Goal: Information Seeking & Learning: Find specific fact

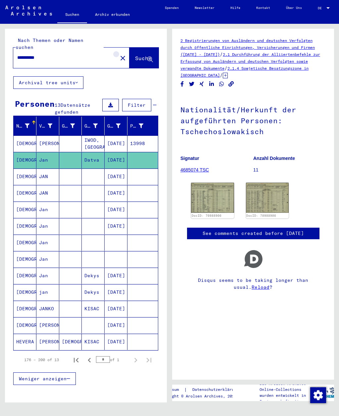
click at [119, 54] on mat-icon "close" at bounding box center [123, 58] width 8 height 8
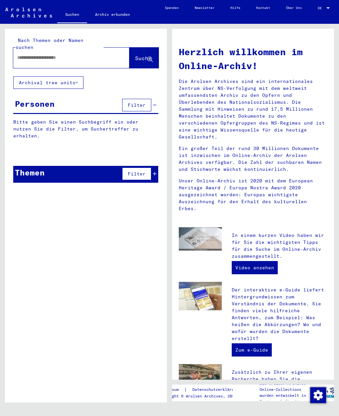
click at [29, 54] on input "text" at bounding box center [63, 57] width 92 height 7
type input "**********"
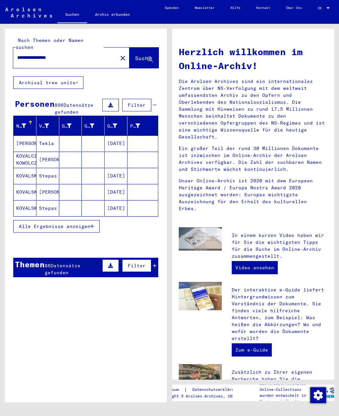
click at [29, 224] on span "Alle Ergebnisse anzeigen" at bounding box center [54, 227] width 71 height 6
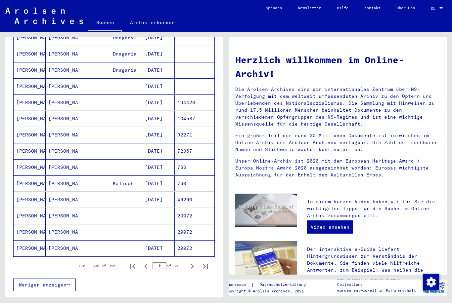
scroll to position [290, 0]
click at [135, 262] on icon "First page" at bounding box center [132, 266] width 9 height 9
click at [193, 262] on icon "Next page" at bounding box center [191, 266] width 9 height 9
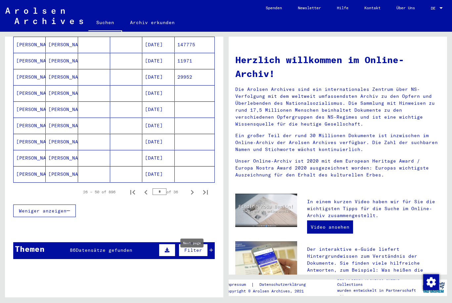
scroll to position [352, 0]
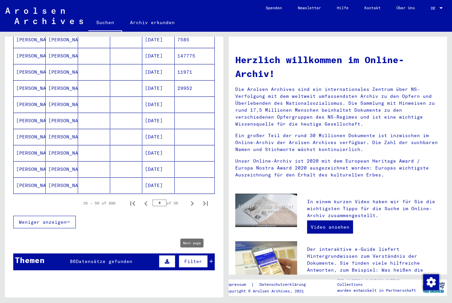
click at [192, 201] on icon "Next page" at bounding box center [192, 203] width 3 height 5
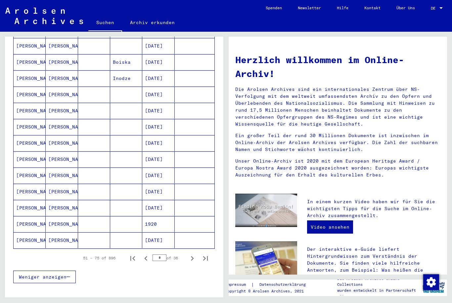
scroll to position [298, 0]
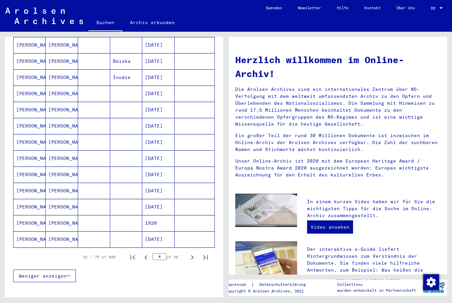
click at [193, 253] on icon "Next page" at bounding box center [191, 257] width 9 height 9
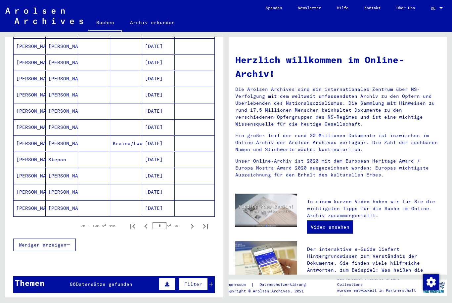
scroll to position [328, 0]
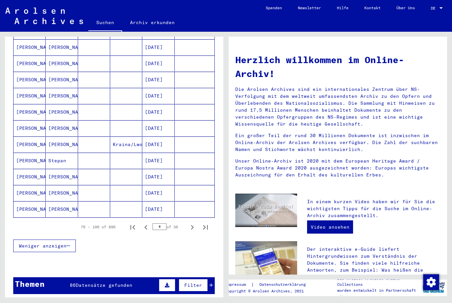
click at [192, 225] on icon "Next page" at bounding box center [192, 227] width 3 height 5
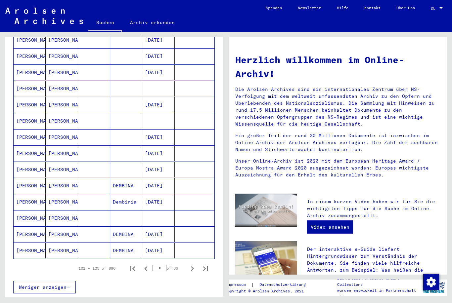
scroll to position [291, 0]
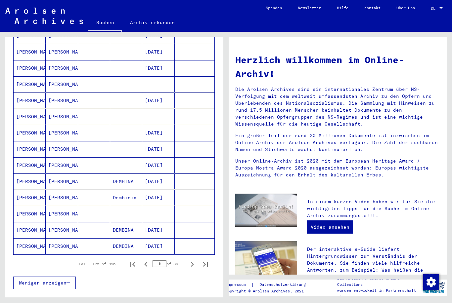
click at [191, 262] on icon "Next page" at bounding box center [192, 264] width 3 height 5
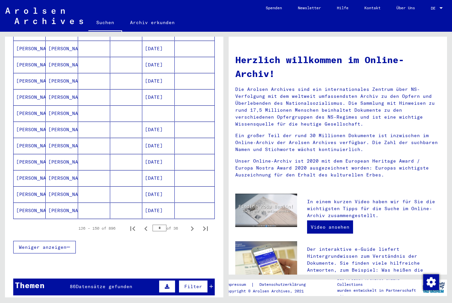
scroll to position [327, 0]
click at [193, 226] on icon "Next page" at bounding box center [191, 229] width 9 height 9
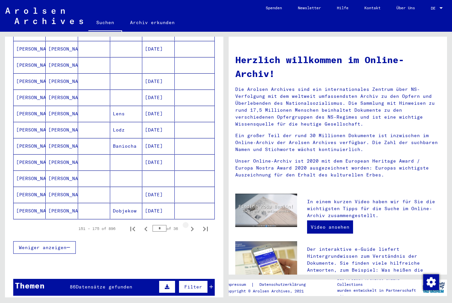
click at [193, 227] on icon "Next page" at bounding box center [192, 229] width 3 height 5
type input "*"
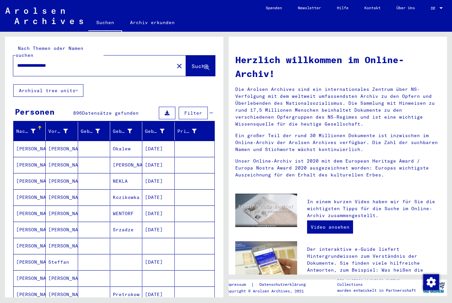
scroll to position [0, 0]
click at [175, 62] on mat-icon "close" at bounding box center [179, 66] width 8 height 8
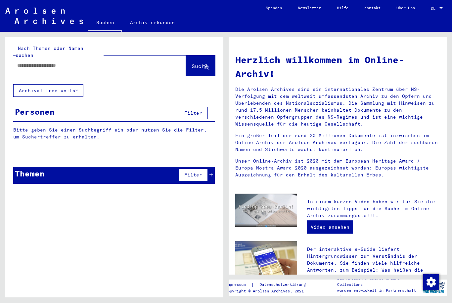
click at [21, 62] on input "text" at bounding box center [91, 65] width 149 height 7
type input "**********"
click at [191, 63] on span "Suche" at bounding box center [199, 66] width 17 height 7
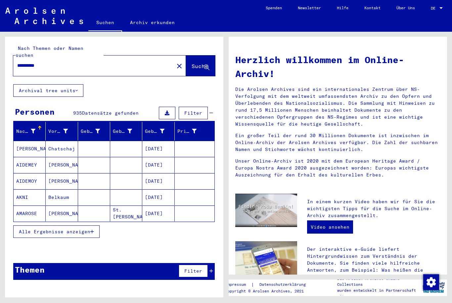
click at [28, 229] on button "Alle Ergebnisse anzeigen" at bounding box center [56, 232] width 86 height 13
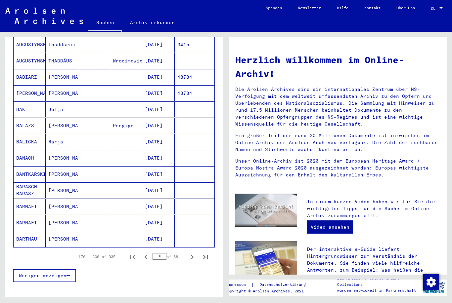
scroll to position [298, 0]
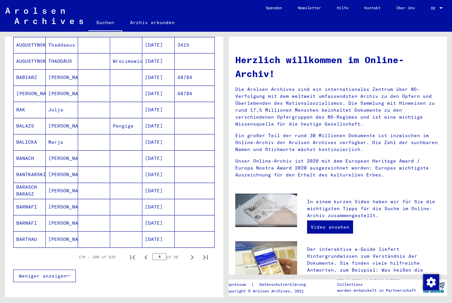
click at [135, 253] on icon "First page" at bounding box center [132, 257] width 9 height 9
click at [192, 256] on button "Next page" at bounding box center [192, 257] width 13 height 13
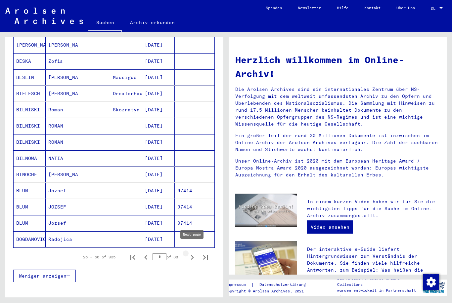
click at [188, 253] on icon "Next page" at bounding box center [191, 257] width 9 height 9
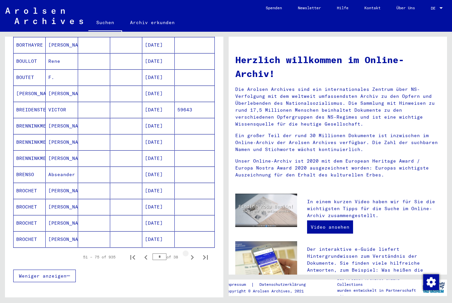
click at [189, 254] on icon "Next page" at bounding box center [191, 257] width 9 height 9
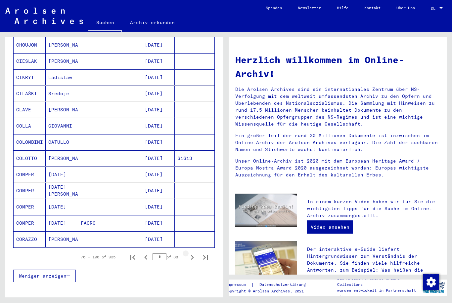
click at [188, 253] on icon "Next page" at bounding box center [191, 257] width 9 height 9
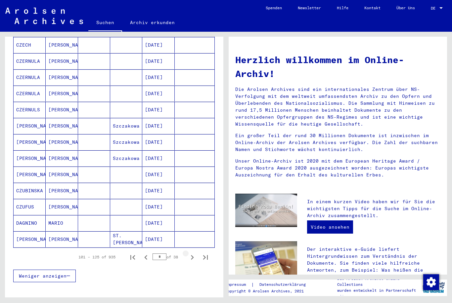
click at [188, 253] on icon "Next page" at bounding box center [191, 257] width 9 height 9
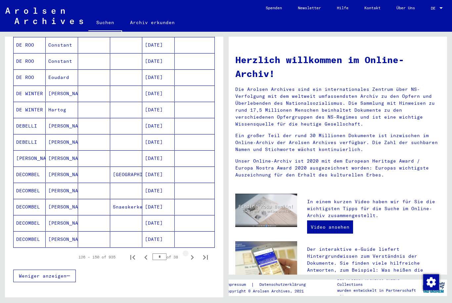
click at [189, 253] on icon "Next page" at bounding box center [191, 257] width 9 height 9
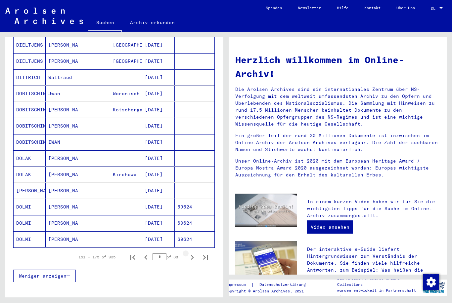
click at [189, 253] on icon "Next page" at bounding box center [191, 257] width 9 height 9
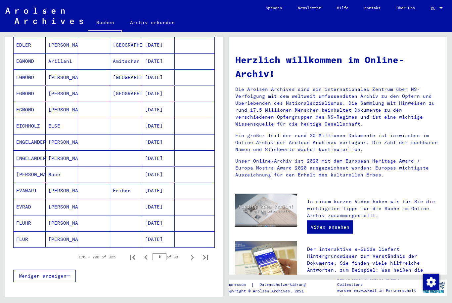
click at [189, 253] on icon "Next page" at bounding box center [191, 257] width 9 height 9
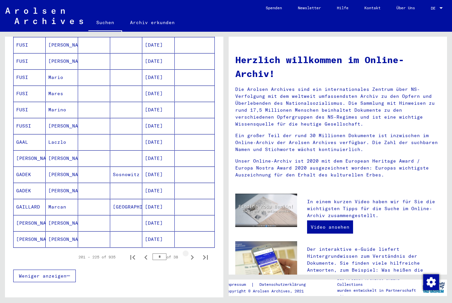
click at [189, 253] on icon "Next page" at bounding box center [191, 257] width 9 height 9
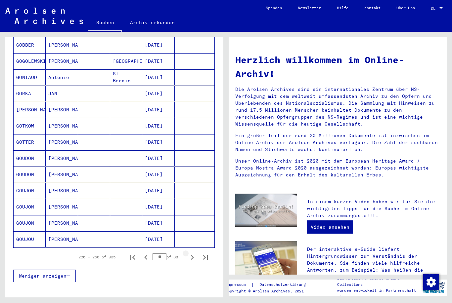
click at [192, 253] on icon "Next page" at bounding box center [191, 257] width 9 height 9
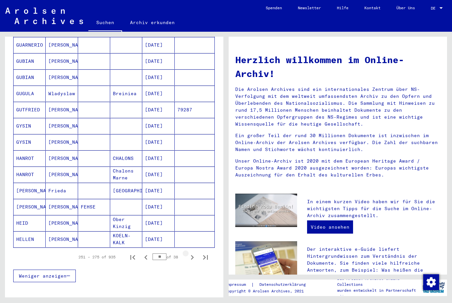
click at [192, 253] on icon "Next page" at bounding box center [191, 257] width 9 height 9
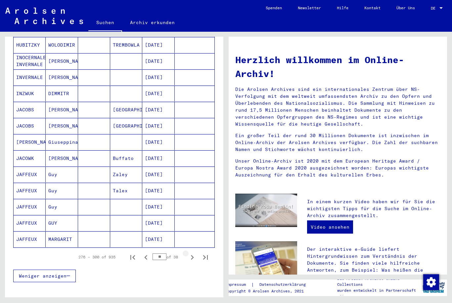
click at [191, 253] on icon "Next page" at bounding box center [191, 257] width 9 height 9
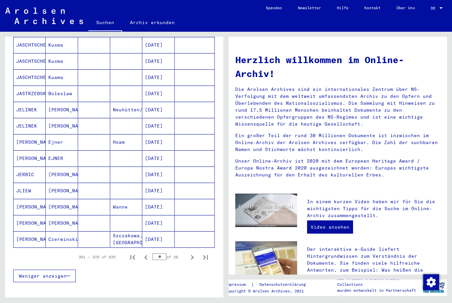
click at [193, 255] on icon "Next page" at bounding box center [192, 257] width 3 height 5
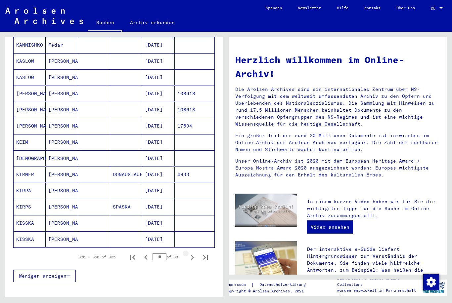
click at [193, 253] on icon "Next page" at bounding box center [191, 257] width 9 height 9
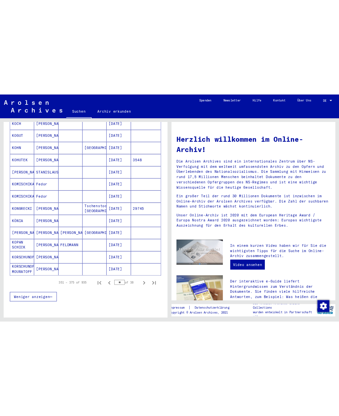
scroll to position [304, 0]
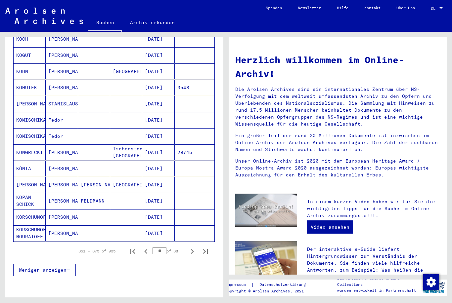
click at [192, 247] on icon "Next page" at bounding box center [191, 251] width 9 height 9
type input "**"
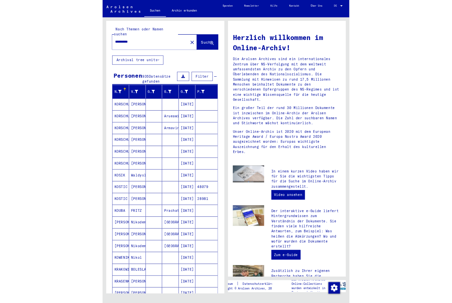
scroll to position [0, 0]
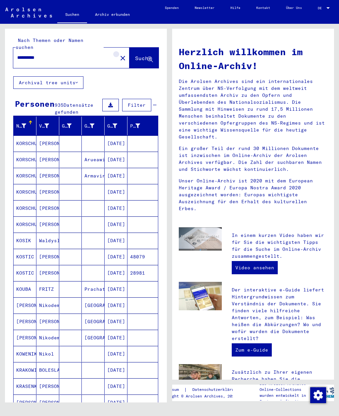
click at [119, 54] on mat-icon "close" at bounding box center [123, 58] width 8 height 8
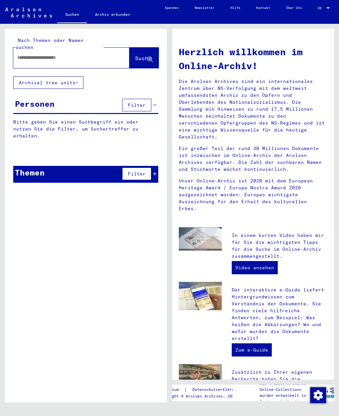
click at [65, 54] on input "text" at bounding box center [63, 57] width 92 height 7
type input "**********"
click at [133, 48] on button "Suche" at bounding box center [143, 58] width 29 height 21
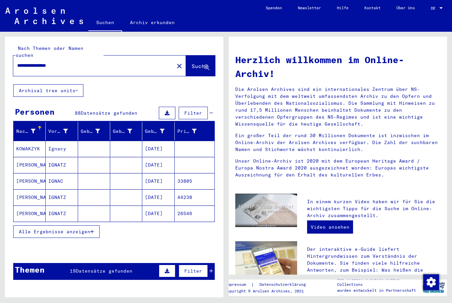
click at [82, 228] on button "Alle Ergebnisse anzeigen" at bounding box center [56, 232] width 86 height 13
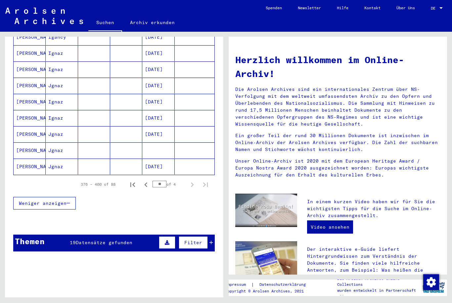
scroll to position [371, 0]
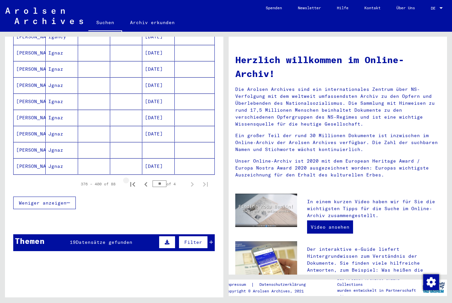
click at [133, 180] on icon "First page" at bounding box center [132, 184] width 9 height 9
click at [193, 180] on icon "Next page" at bounding box center [191, 184] width 9 height 9
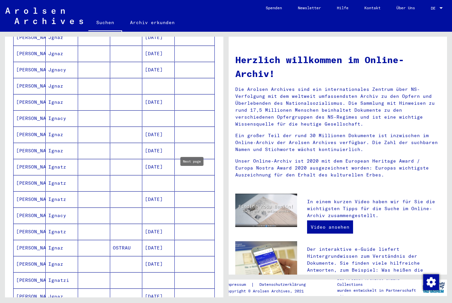
scroll to position [110, 0]
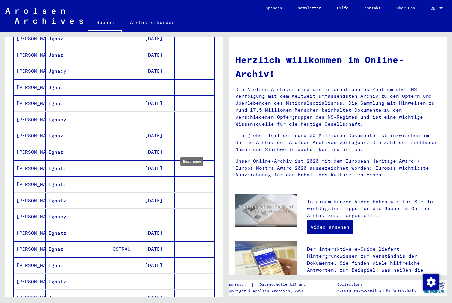
click at [164, 209] on mat-cell at bounding box center [158, 217] width 32 height 16
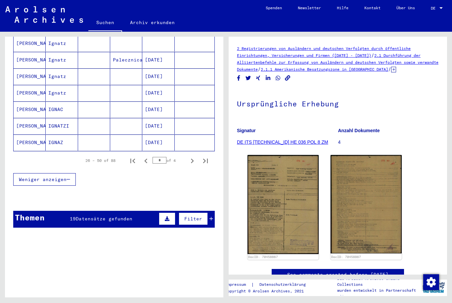
scroll to position [403, 0]
click at [193, 159] on icon "Next page" at bounding box center [192, 161] width 3 height 5
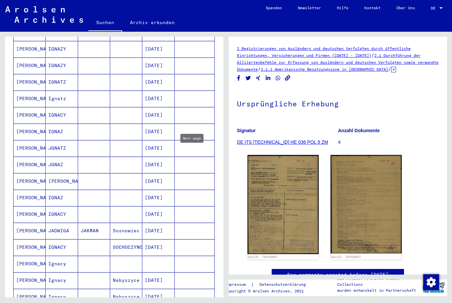
scroll to position [163, 0]
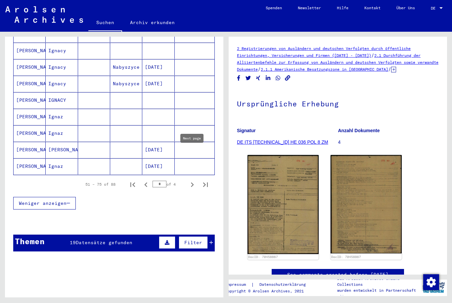
click at [190, 180] on icon "Next page" at bounding box center [191, 184] width 9 height 9
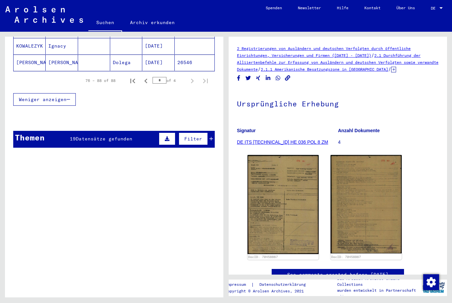
scroll to position [285, 0]
click at [135, 133] on div "Themen 19 Datensätze gefunden Filter" at bounding box center [113, 139] width 201 height 17
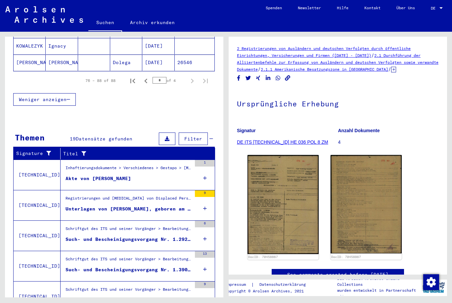
click at [150, 175] on figure "Akte von [PERSON_NAME]" at bounding box center [128, 180] width 126 height 10
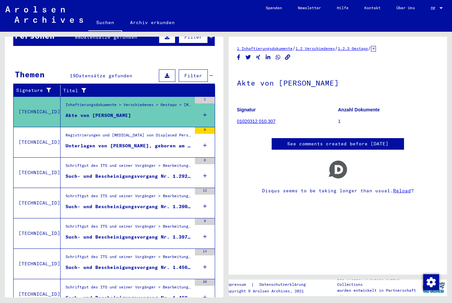
click at [175, 143] on div "Unterlagen von [PERSON_NAME], geboren am [DEMOGRAPHIC_DATA], geboren in [GEOGRA…" at bounding box center [128, 146] width 126 height 7
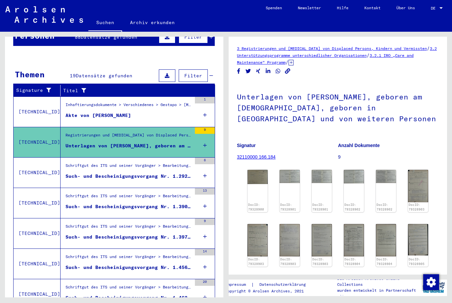
click at [259, 177] on img at bounding box center [257, 177] width 20 height 14
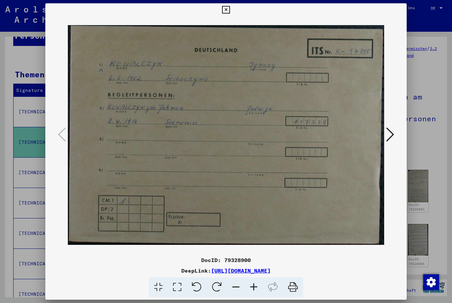
click at [338, 136] on icon at bounding box center [390, 135] width 8 height 16
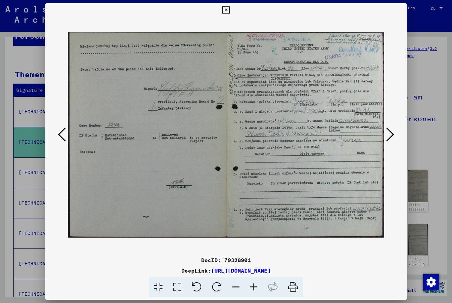
click at [338, 134] on icon at bounding box center [390, 135] width 8 height 16
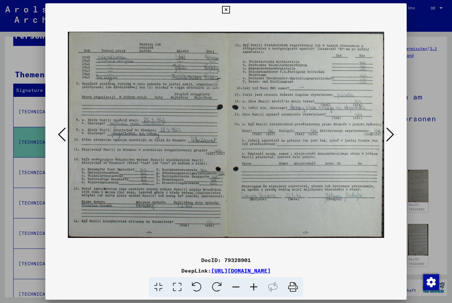
click at [338, 133] on button at bounding box center [390, 135] width 12 height 19
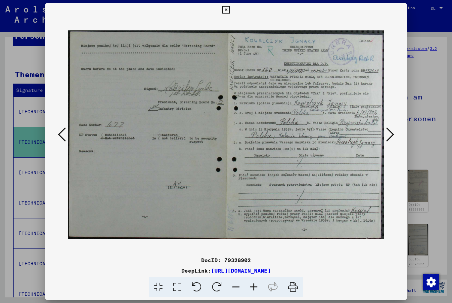
click at [338, 134] on button at bounding box center [390, 135] width 12 height 19
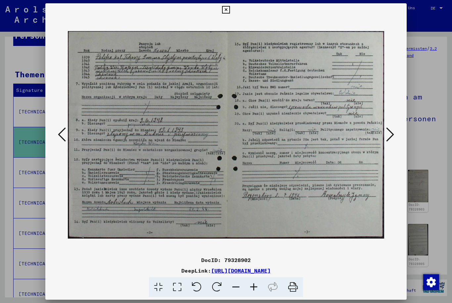
click at [338, 138] on icon at bounding box center [390, 135] width 8 height 16
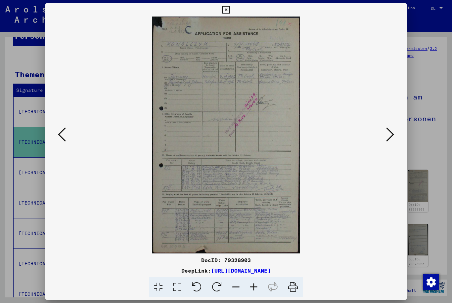
click at [338, 138] on icon at bounding box center [390, 135] width 8 height 16
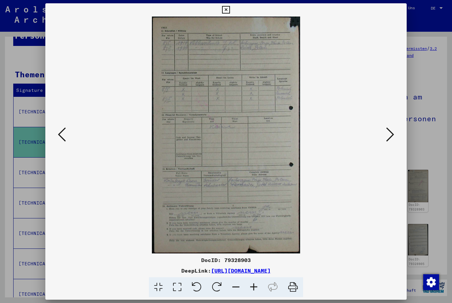
click at [229, 7] on icon at bounding box center [226, 10] width 8 height 8
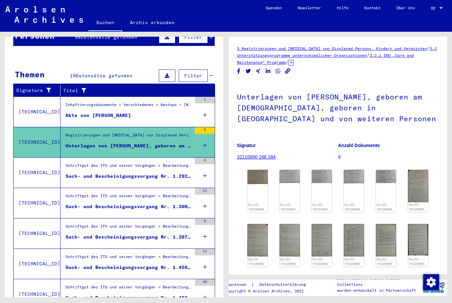
click at [178, 173] on div "Such- und Bescheinigungsvorgang Nr. 1.292.884 für [PERSON_NAME]" at bounding box center [128, 176] width 126 height 7
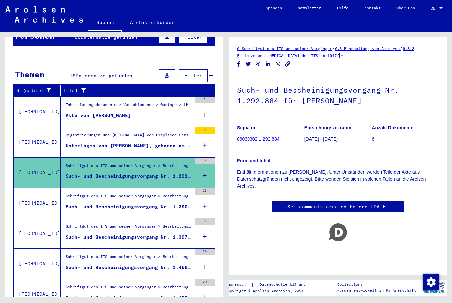
click at [177, 194] on div "Schriftgut des ITS und seiner Vorgänger > Bearbeitung von Anfragen > Fallbezoge…" at bounding box center [128, 197] width 126 height 9
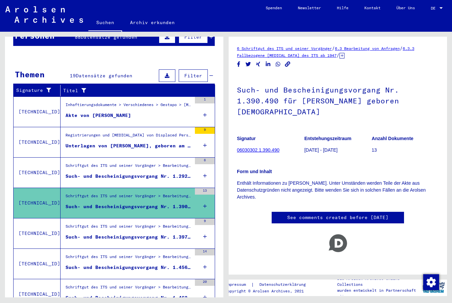
click at [172, 234] on div "Such- und Bescheinigungsvorgang Nr. 1.397.740 für [PERSON_NAME] geboren [DEMOGR…" at bounding box center [128, 237] width 126 height 7
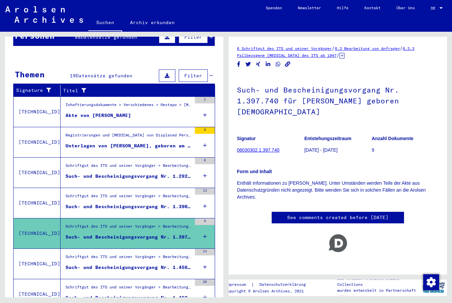
click at [162, 254] on div "Schriftgut des ITS und seiner Vorgänger > Bearbeitung von Anfragen > Fallbezoge…" at bounding box center [128, 258] width 126 height 9
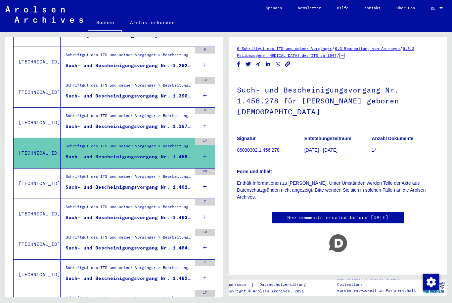
scroll to position [206, 0]
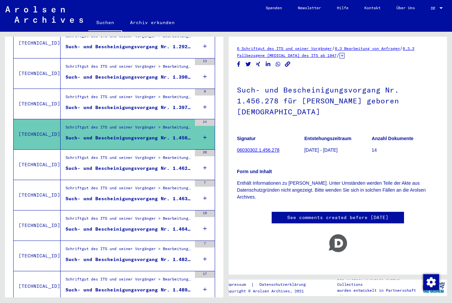
click at [175, 155] on div "Schriftgut des ITS und seiner Vorgänger > Bearbeitung von Anfragen > Fallbezoge…" at bounding box center [128, 159] width 126 height 9
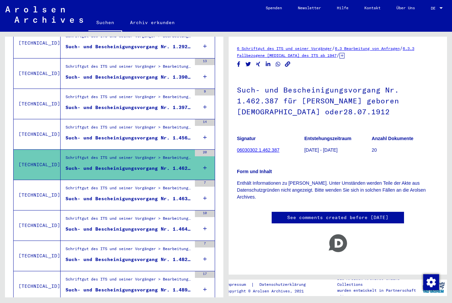
click at [159, 195] on div "Such- und Bescheinigungsvorgang Nr. 1.463.187 für [PERSON_NAME] geboren [DEMOGR…" at bounding box center [128, 198] width 126 height 7
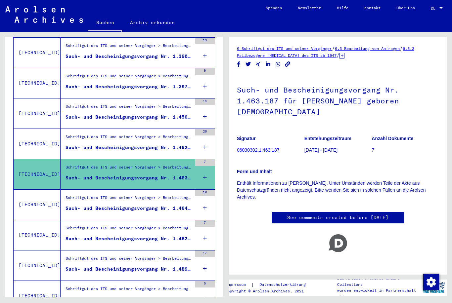
scroll to position [229, 0]
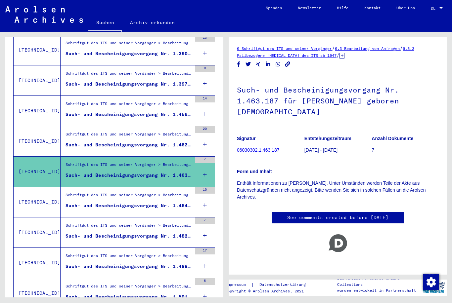
click at [169, 187] on div "Schriftgut des ITS und seiner Vorgänger > Bearbeitung von Anfragen > Fallbezoge…" at bounding box center [126, 202] width 131 height 30
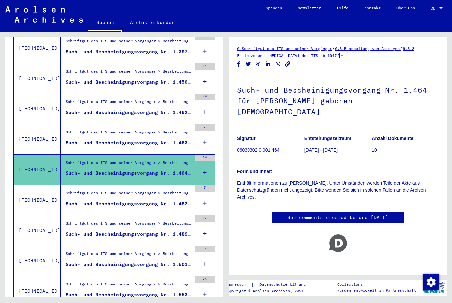
scroll to position [264, 0]
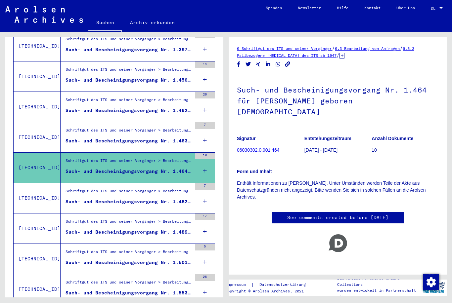
click at [169, 198] on div "Such- und Bescheinigungsvorgang Nr. 1.482.217 für [PERSON_NAME] geboren [DEMOGR…" at bounding box center [128, 201] width 126 height 7
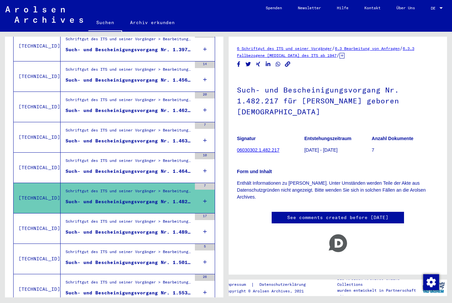
click at [164, 219] on div "Schriftgut des ITS und seiner Vorgänger > Bearbeitung von Anfragen > Fallbezoge…" at bounding box center [128, 223] width 126 height 9
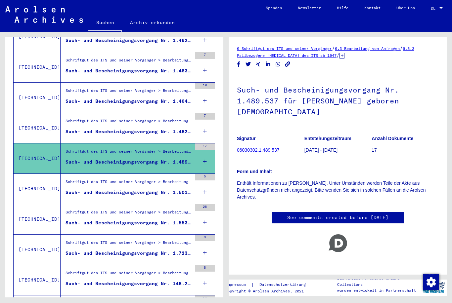
scroll to position [335, 0]
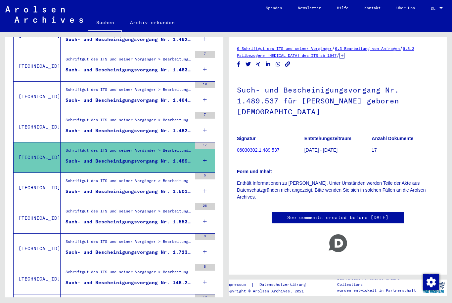
click at [167, 178] on div "Schriftgut des ITS und seiner Vorgänger > Bearbeitung von Anfragen > Fallbezoge…" at bounding box center [128, 182] width 126 height 9
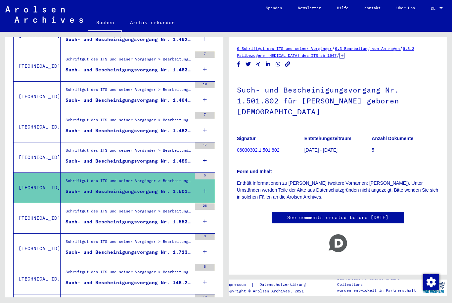
click at [164, 208] on div "Schriftgut des ITS und seiner Vorgänger > Bearbeitung von Anfragen > Fallbezoge…" at bounding box center [128, 212] width 126 height 9
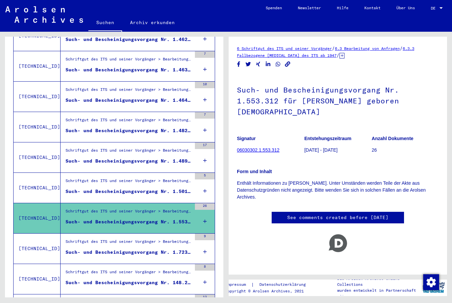
click at [168, 249] on div "Such- und Bescheinigungsvorgang Nr. 1.723.324 für [PERSON_NAME] geboren [DEMOGR…" at bounding box center [128, 252] width 126 height 7
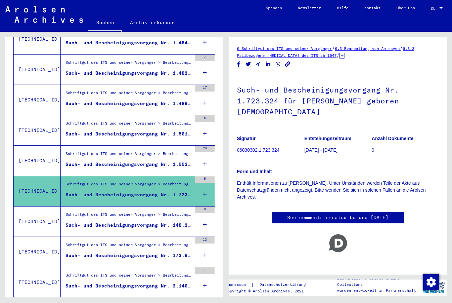
scroll to position [409, 0]
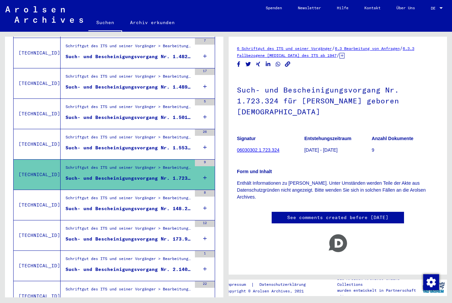
click at [163, 205] on div "Such- und Bescheinigungsvorgang Nr. 148.275 für [PERSON_NAME] geboren [DEMOGRAP…" at bounding box center [128, 208] width 126 height 7
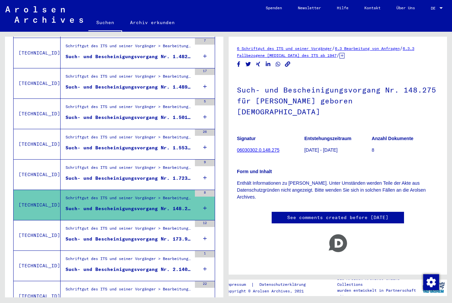
click at [160, 228] on figure "Schriftgut des ITS und seiner Vorgänger > Bearbeitung von Anfragen > Fallbezoge…" at bounding box center [128, 231] width 126 height 10
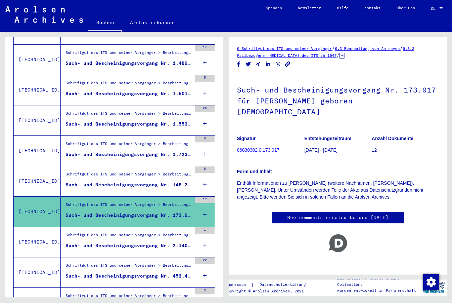
scroll to position [438, 0]
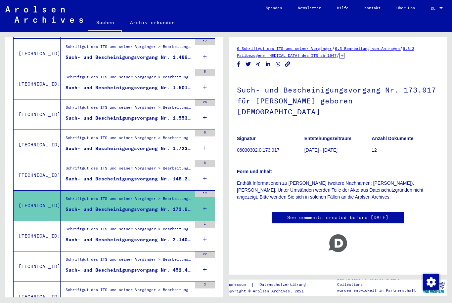
click at [162, 236] on div "Such- und Bescheinigungsvorgang Nr. 2.140.864 für [PERSON_NAME] geboren [DEMOGR…" at bounding box center [128, 239] width 126 height 7
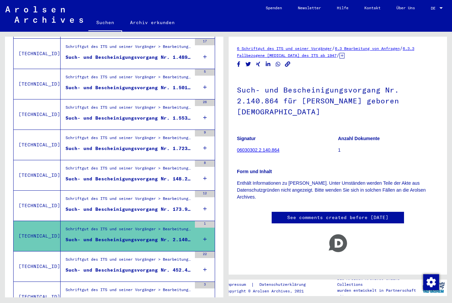
click at [159, 267] on div "Such- und Bescheinigungsvorgang Nr. 452.427 für [PERSON_NAME] geboren [DEMOGRAP…" at bounding box center [128, 270] width 126 height 7
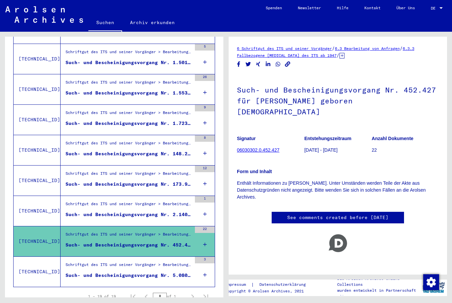
scroll to position [463, 0]
click at [157, 272] on div "Such- und Bescheinigungsvorgang Nr. 5.080.895 für [PERSON_NAME] geboren [DEMOGR…" at bounding box center [128, 275] width 126 height 7
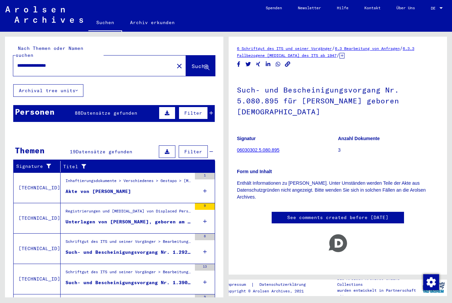
click at [134, 111] on div "Personen 88 Datensätze gefunden Filter" at bounding box center [113, 113] width 201 height 17
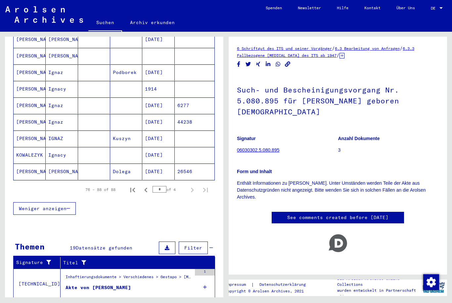
scroll to position [175, 0]
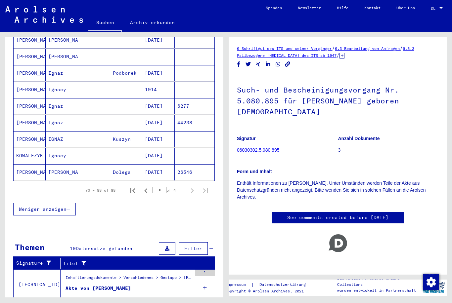
click at [146, 188] on icon "Previous page" at bounding box center [145, 190] width 3 height 5
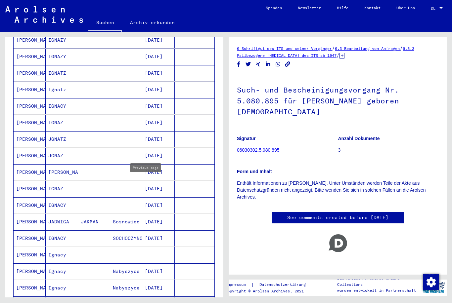
click at [168, 197] on mat-cell "[DATE]" at bounding box center [158, 205] width 32 height 16
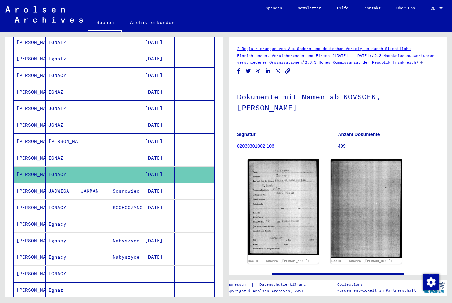
scroll to position [204, 0]
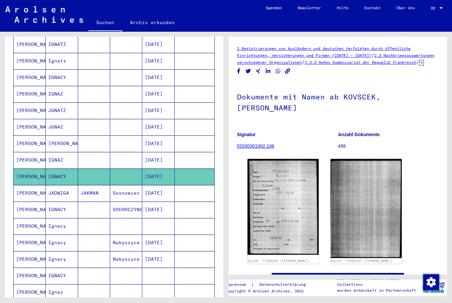
click at [161, 218] on mat-cell at bounding box center [158, 226] width 32 height 16
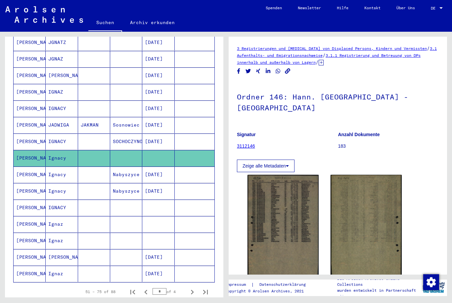
scroll to position [285, 0]
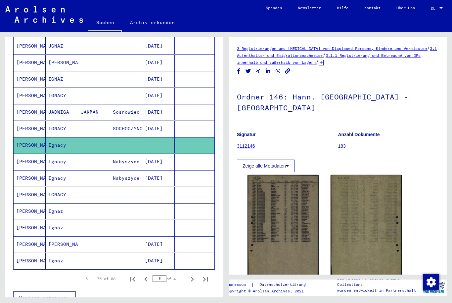
click at [147, 275] on icon "Previous page" at bounding box center [145, 279] width 9 height 9
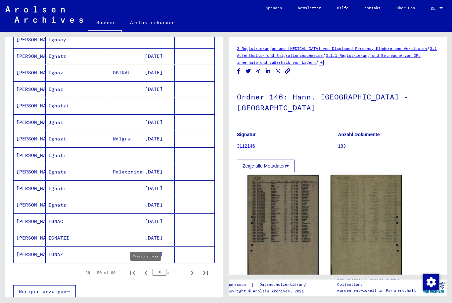
scroll to position [293, 0]
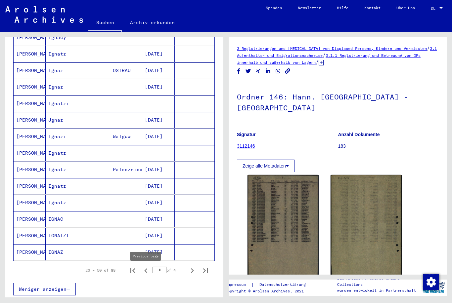
click at [161, 212] on mat-cell "[DATE]" at bounding box center [158, 219] width 32 height 16
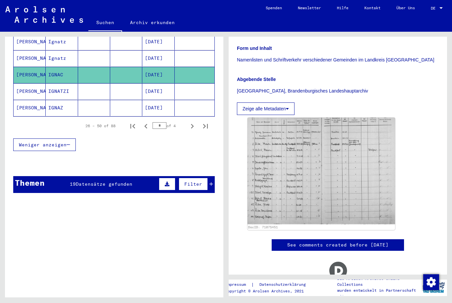
scroll to position [428, 0]
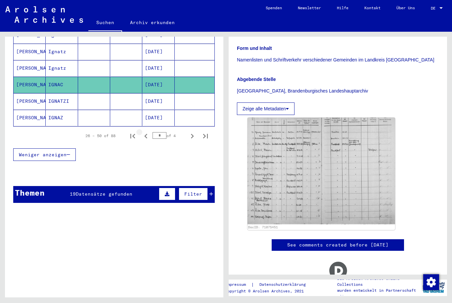
click at [144, 132] on icon "Previous page" at bounding box center [145, 136] width 9 height 9
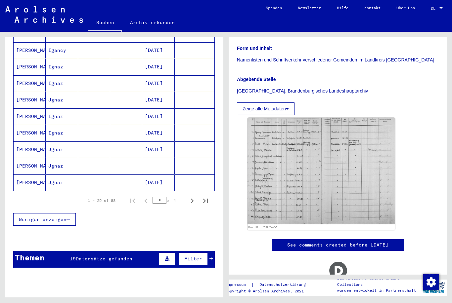
scroll to position [363, 0]
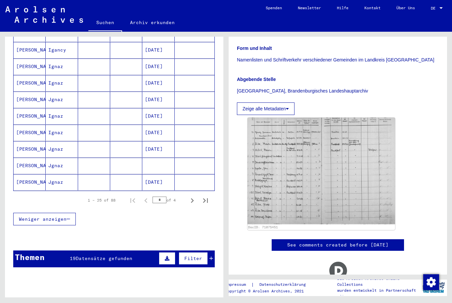
click at [196, 159] on mat-cell at bounding box center [195, 166] width 40 height 16
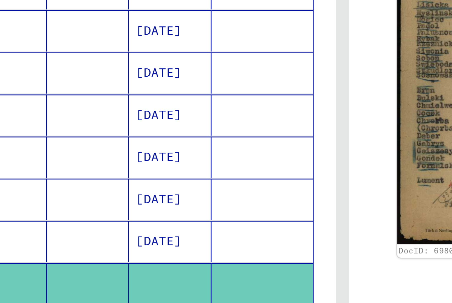
scroll to position [270, 0]
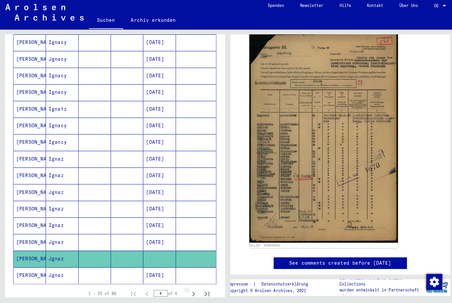
click at [192, 292] on icon "Next page" at bounding box center [192, 294] width 3 height 5
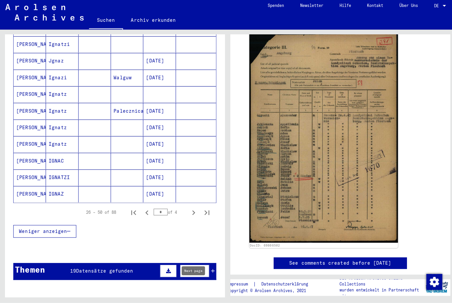
scroll to position [362, 0]
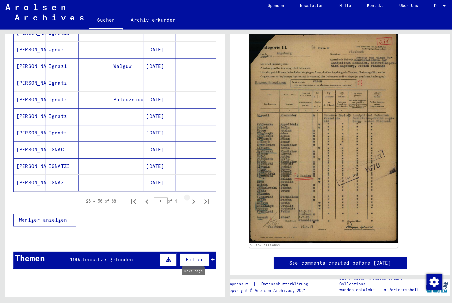
click at [193, 198] on icon "Next page" at bounding box center [191, 202] width 9 height 9
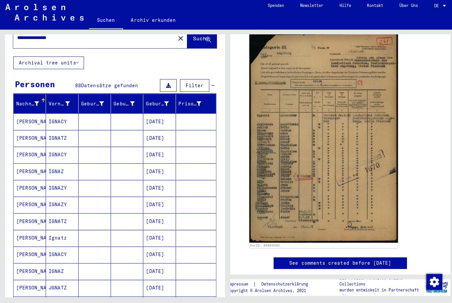
scroll to position [24, 0]
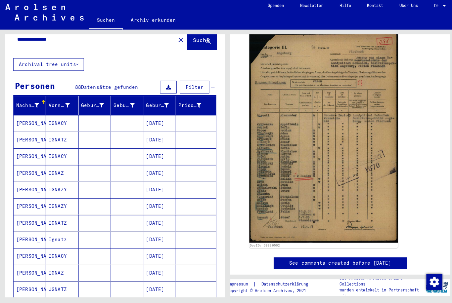
click at [163, 167] on mat-cell "[DATE]" at bounding box center [158, 174] width 32 height 16
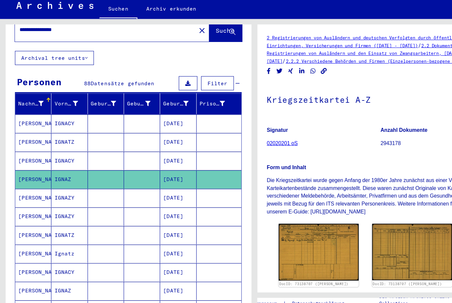
click at [169, 150] on mat-cell "[DATE]" at bounding box center [158, 158] width 32 height 16
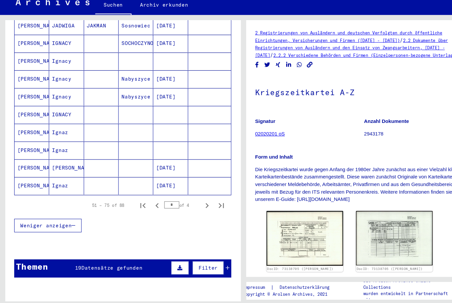
scroll to position [350, 0]
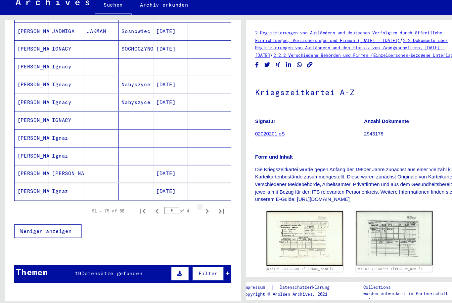
click at [193, 209] on icon "Next page" at bounding box center [191, 213] width 9 height 9
type input "*"
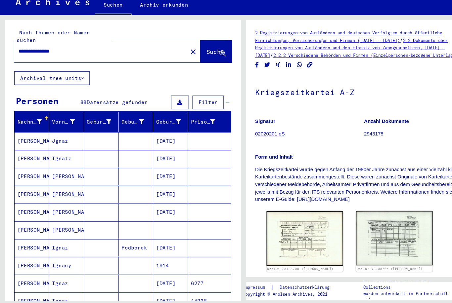
scroll to position [0, 0]
